Goal: Transaction & Acquisition: Book appointment/travel/reservation

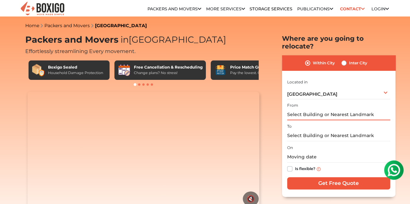
click at [306, 109] on input "text" at bounding box center [338, 114] width 103 height 11
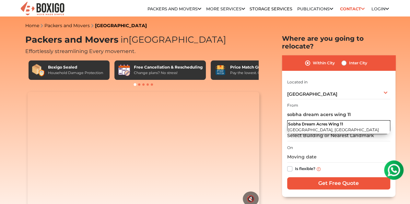
click at [335, 122] on span "Sobha Dream Acres Wing 11" at bounding box center [315, 124] width 55 height 5
type input "Sobha Dream Acres [STREET_ADDRESS]"
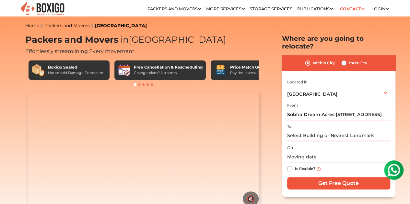
click at [305, 130] on input "text" at bounding box center [338, 135] width 103 height 11
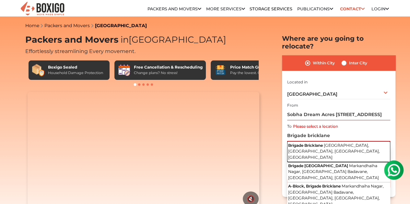
click at [335, 143] on span "[GEOGRAPHIC_DATA], [GEOGRAPHIC_DATA], [GEOGRAPHIC_DATA], [GEOGRAPHIC_DATA]" at bounding box center [334, 151] width 92 height 17
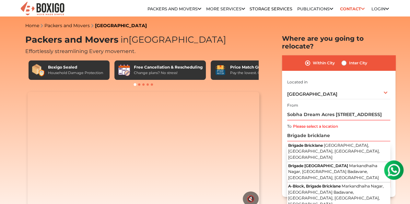
type input "Brigade Bricklane, [GEOGRAPHIC_DATA], [GEOGRAPHIC_DATA], [GEOGRAPHIC_DATA], [GE…"
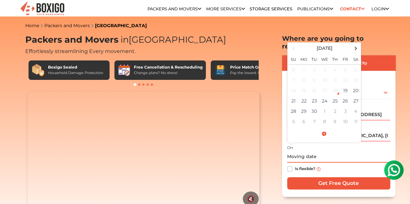
click at [312, 153] on input "text" at bounding box center [338, 157] width 103 height 11
click at [304, 98] on td "22" at bounding box center [304, 101] width 10 height 10
type input "[DATE] 12:00 AM"
click at [352, 163] on div "Is flexible?" at bounding box center [338, 169] width 103 height 13
click at [314, 152] on input "[DATE] 12:00 AM" at bounding box center [338, 157] width 103 height 11
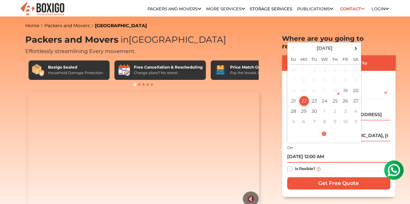
click at [302, 96] on td "22" at bounding box center [304, 101] width 10 height 10
click at [295, 165] on label "Is flexible?" at bounding box center [305, 168] width 20 height 7
click at [289, 165] on input "Is flexible?" at bounding box center [289, 168] width 5 height 6
checkbox input "true"
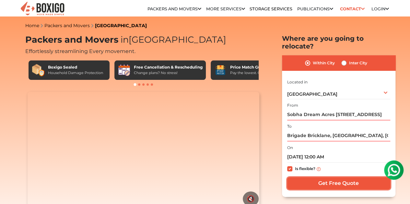
click at [327, 178] on input "Get Free Quote" at bounding box center [338, 183] width 103 height 12
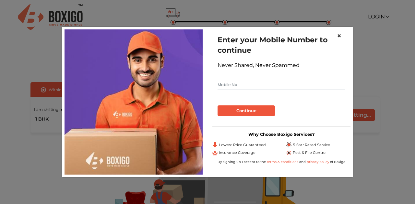
click at [339, 33] on span "×" at bounding box center [338, 35] width 5 height 9
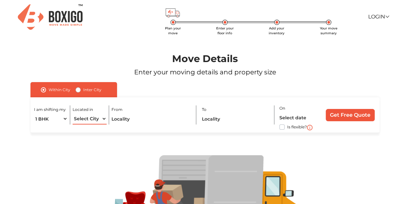
click at [87, 122] on select "Select City [GEOGRAPHIC_DATA] [GEOGRAPHIC_DATA] [GEOGRAPHIC_DATA] [GEOGRAPHIC_D…" at bounding box center [90, 118] width 34 height 11
select select "[GEOGRAPHIC_DATA]"
click at [73, 113] on select "Select City [GEOGRAPHIC_DATA] [GEOGRAPHIC_DATA] [GEOGRAPHIC_DATA] [GEOGRAPHIC_D…" at bounding box center [90, 118] width 34 height 11
click at [123, 120] on input "text" at bounding box center [151, 118] width 80 height 11
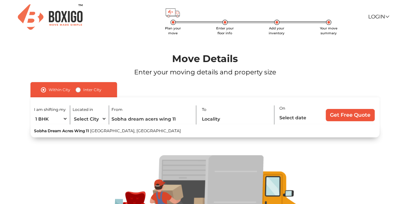
click at [143, 133] on span "[GEOGRAPHIC_DATA], [GEOGRAPHIC_DATA]" at bounding box center [135, 131] width 91 height 5
type input "Sobha Dream Acres [STREET_ADDRESS]"
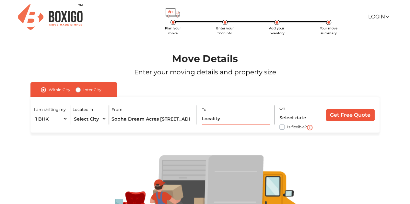
click at [206, 119] on input "text" at bounding box center [236, 118] width 68 height 11
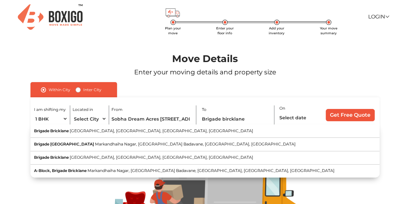
click at [210, 132] on span "[GEOGRAPHIC_DATA], [GEOGRAPHIC_DATA], [GEOGRAPHIC_DATA], [GEOGRAPHIC_DATA]" at bounding box center [161, 131] width 183 height 5
type input "Brigade Bricklane, [GEOGRAPHIC_DATA], [GEOGRAPHIC_DATA], [GEOGRAPHIC_DATA], [GE…"
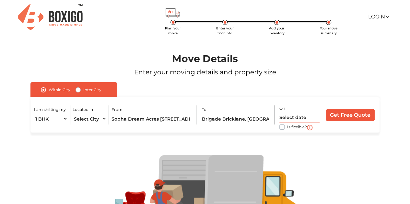
click at [288, 117] on input "text" at bounding box center [299, 117] width 40 height 11
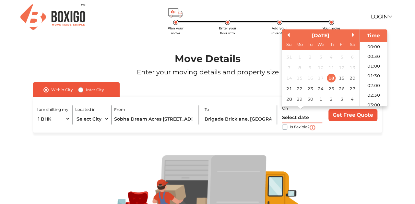
scroll to position [254, 0]
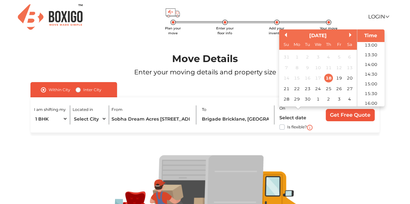
click at [293, 89] on div "22" at bounding box center [296, 89] width 9 height 9
type input "22/09/2025 12:00 AM"
click at [287, 127] on label "Is flexible?" at bounding box center [297, 126] width 20 height 7
click at [36, 127] on input "Is flexible?" at bounding box center [32, 126] width 5 height 6
checkbox input "true"
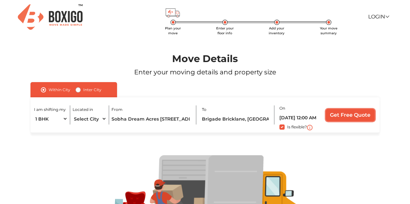
click at [343, 118] on input "Get Free Quote" at bounding box center [349, 115] width 49 height 12
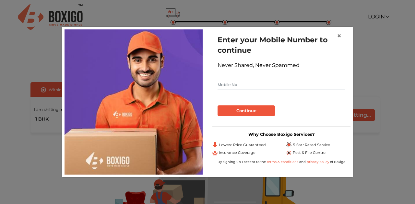
click at [247, 85] on input "text" at bounding box center [281, 85] width 128 height 10
type input "9038910179"
click at [250, 109] on button "Continue" at bounding box center [245, 111] width 57 height 11
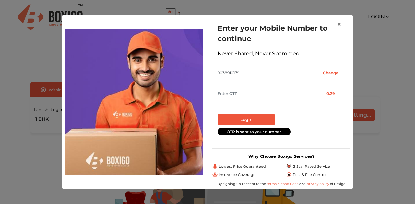
click at [248, 96] on input "text" at bounding box center [266, 94] width 98 height 10
